Goal: Book appointment/travel/reservation

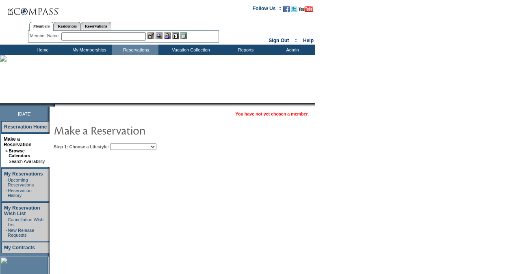
click at [156, 146] on select "Beach Leisure Metropolitan Mountain OIAL for Adventure OIAL for Couples OIAL fo…" at bounding box center [133, 147] width 46 height 6
select select "Beach"
click at [124, 144] on select "Beach Leisure Metropolitan Mountain OIAL for Adventure OIAL for Couples OIAL fo…" at bounding box center [133, 147] width 46 height 6
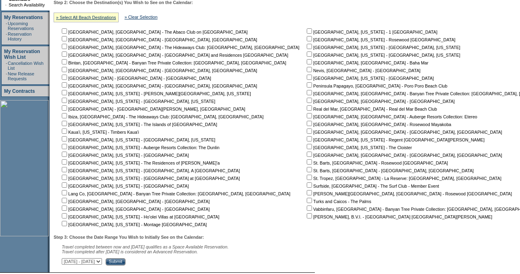
scroll to position [167, 0]
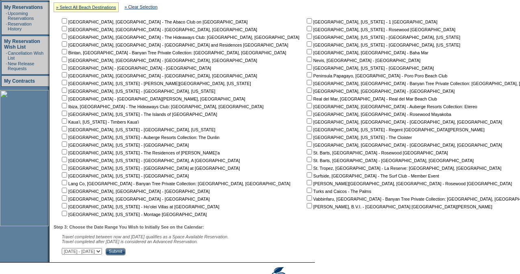
click at [307, 162] on input "checkbox" at bounding box center [309, 159] width 5 height 5
checkbox input "true"
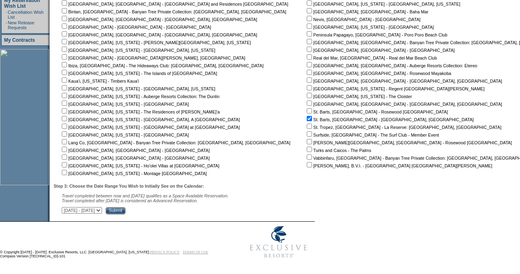
click at [102, 210] on select "[DATE] - [DATE] [DATE] - [DATE] [DATE] - [DATE] [DATE] - [DATE] [DATE] - [DATE]…" at bounding box center [82, 210] width 40 height 6
select select "[DATE]|[DATE]"
click at [66, 207] on select "[DATE] - [DATE] [DATE] - [DATE] [DATE] - [DATE] [DATE] - [DATE] [DATE] - [DATE]…" at bounding box center [82, 210] width 40 height 6
click at [125, 209] on input "Submit" at bounding box center [116, 210] width 20 height 7
